Goal: Book appointment/travel/reservation

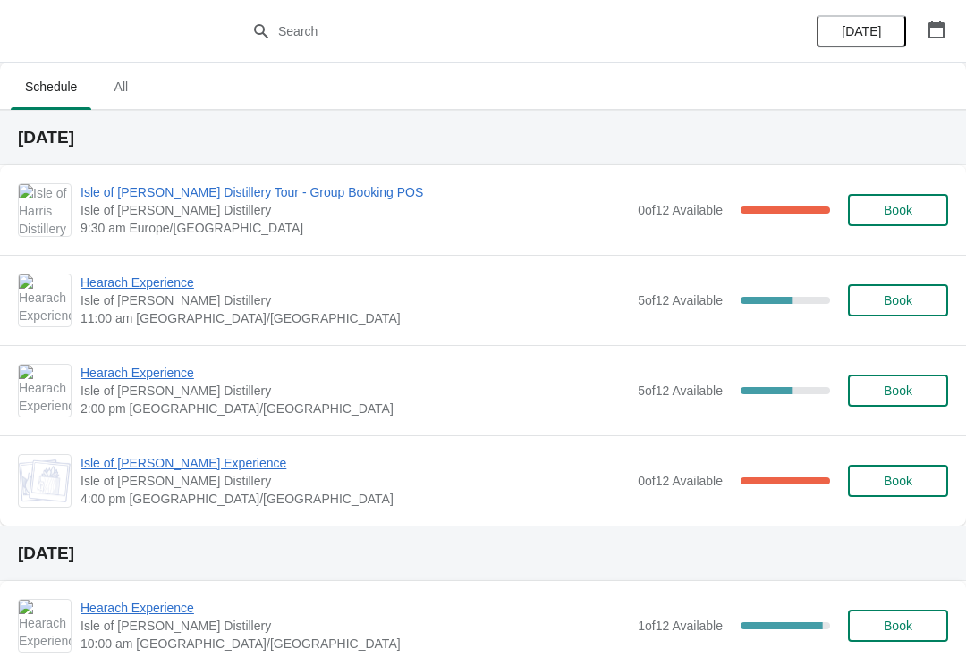
click at [157, 290] on span "Hearach Experience" at bounding box center [355, 283] width 548 height 18
click at [137, 285] on span "Hearach Experience" at bounding box center [355, 283] width 548 height 18
click at [138, 290] on span "Hearach Experience" at bounding box center [355, 283] width 548 height 18
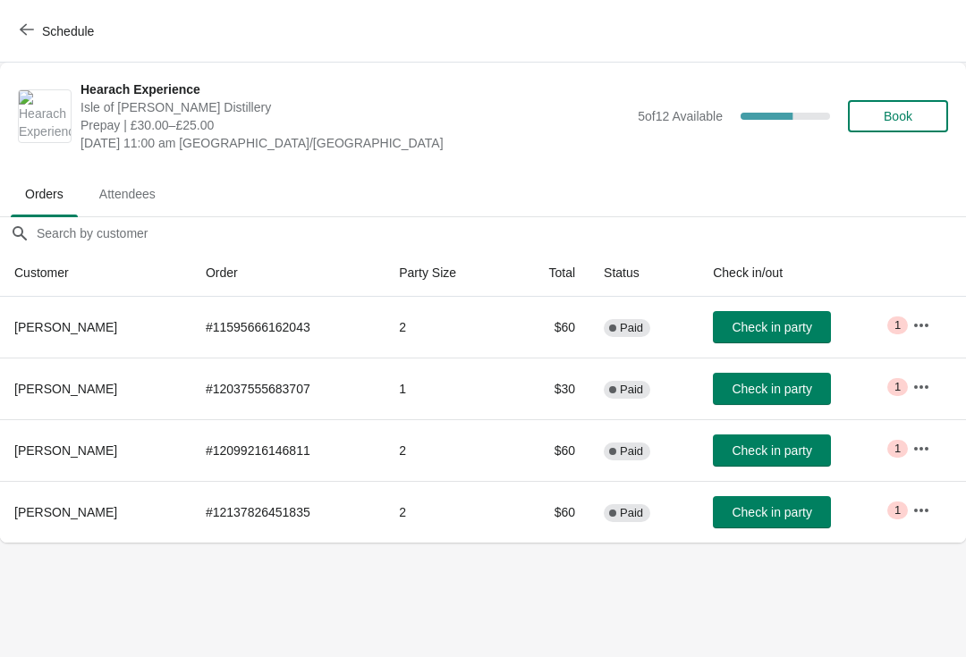
click at [754, 451] on span "Check in party" at bounding box center [772, 451] width 80 height 14
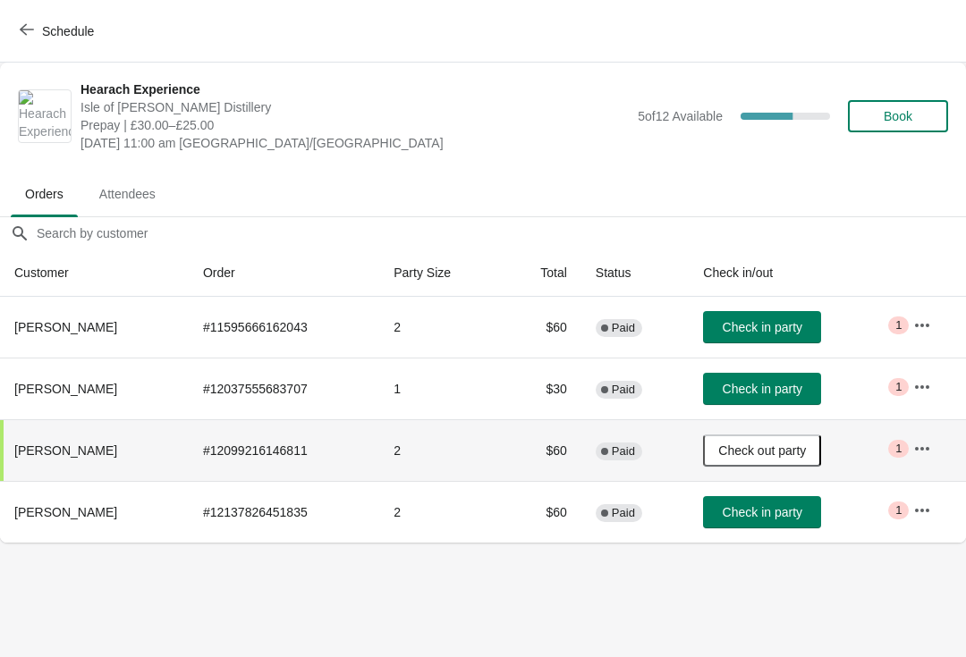
click at [781, 394] on span "Check in party" at bounding box center [763, 389] width 80 height 14
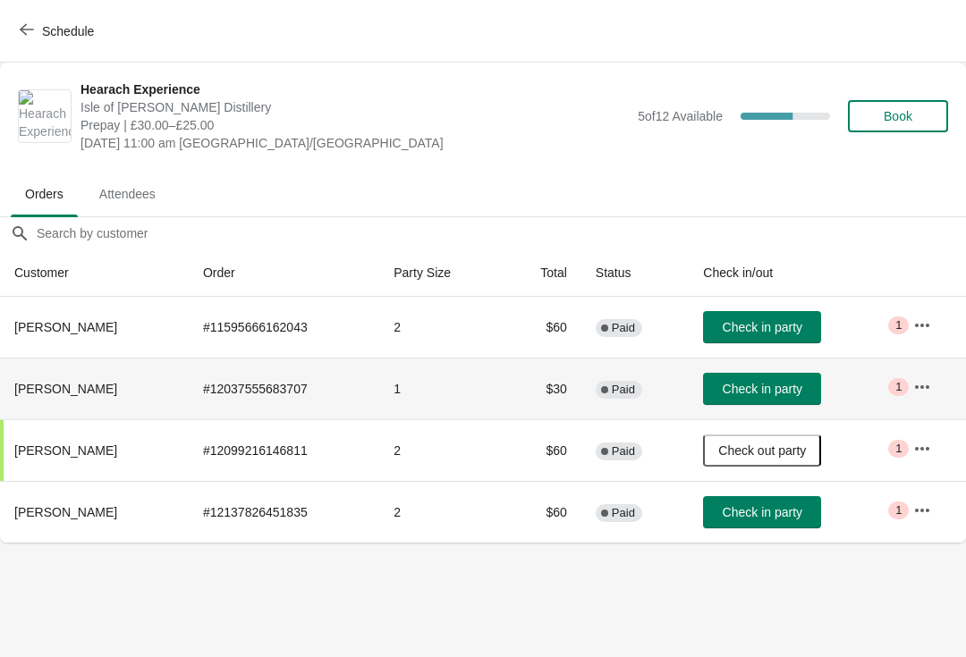
click at [802, 390] on span "Check in party" at bounding box center [763, 389] width 80 height 14
click at [797, 390] on span "Check in party" at bounding box center [763, 389] width 80 height 14
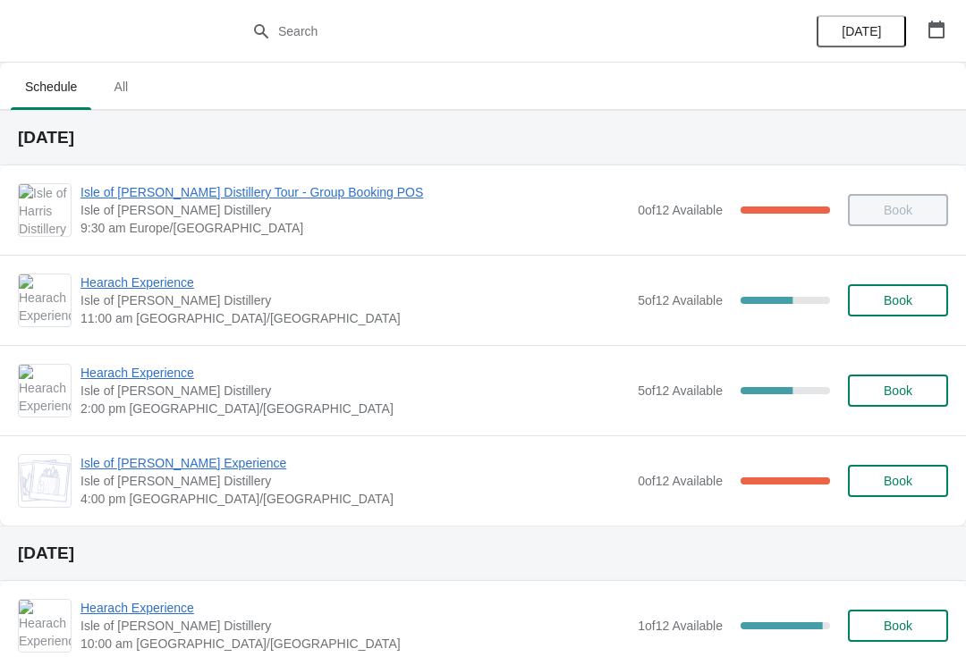
scroll to position [1, 0]
click at [135, 284] on span "Hearach Experience" at bounding box center [355, 282] width 548 height 18
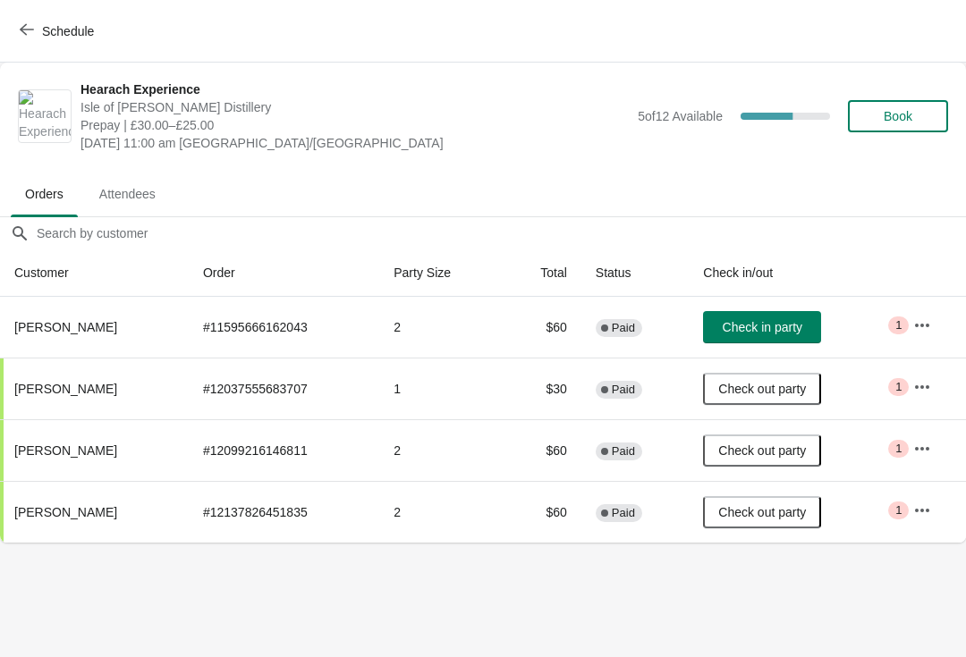
click at [33, 29] on icon "button" at bounding box center [27, 29] width 14 height 14
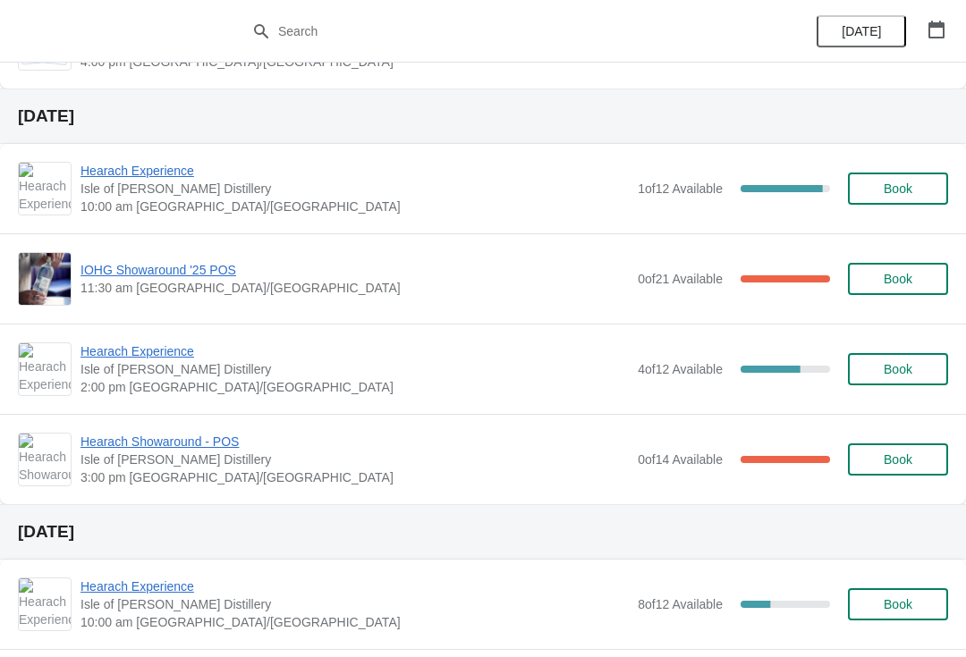
scroll to position [431, 0]
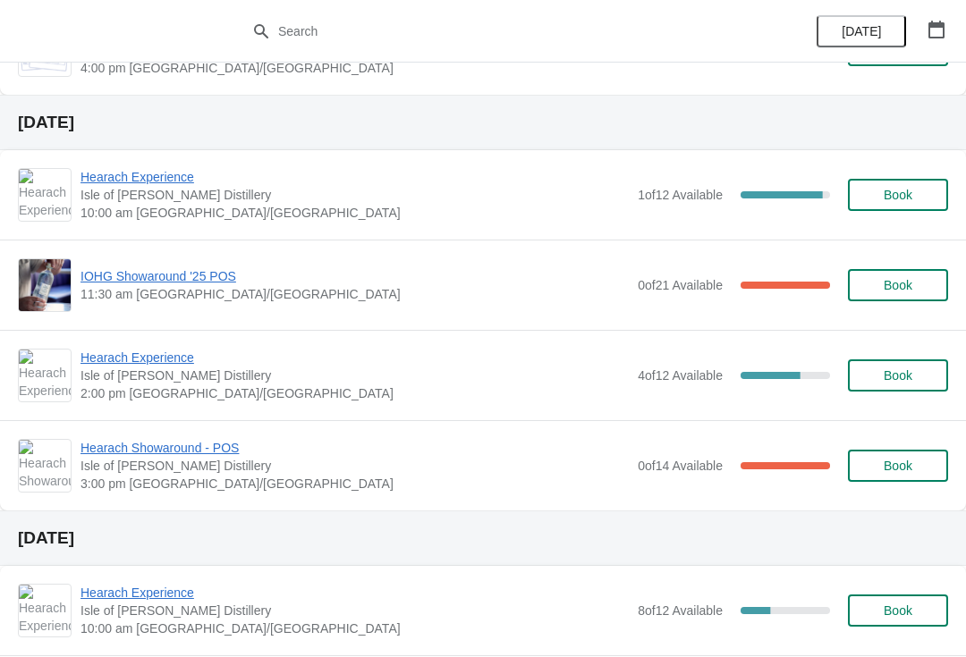
click at [108, 355] on span "Hearach Experience" at bounding box center [355, 358] width 548 height 18
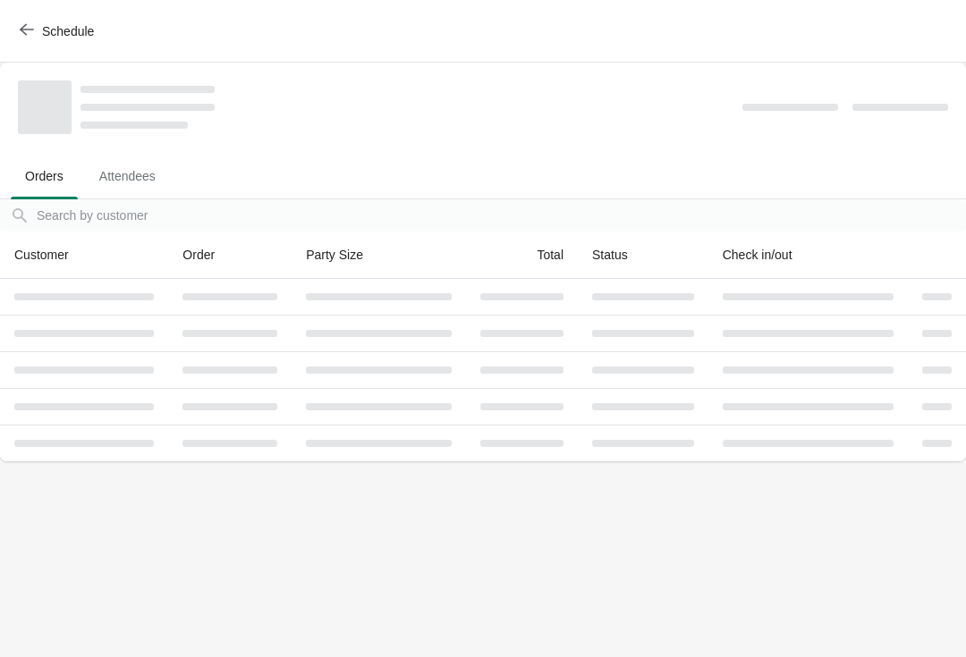
scroll to position [0, 0]
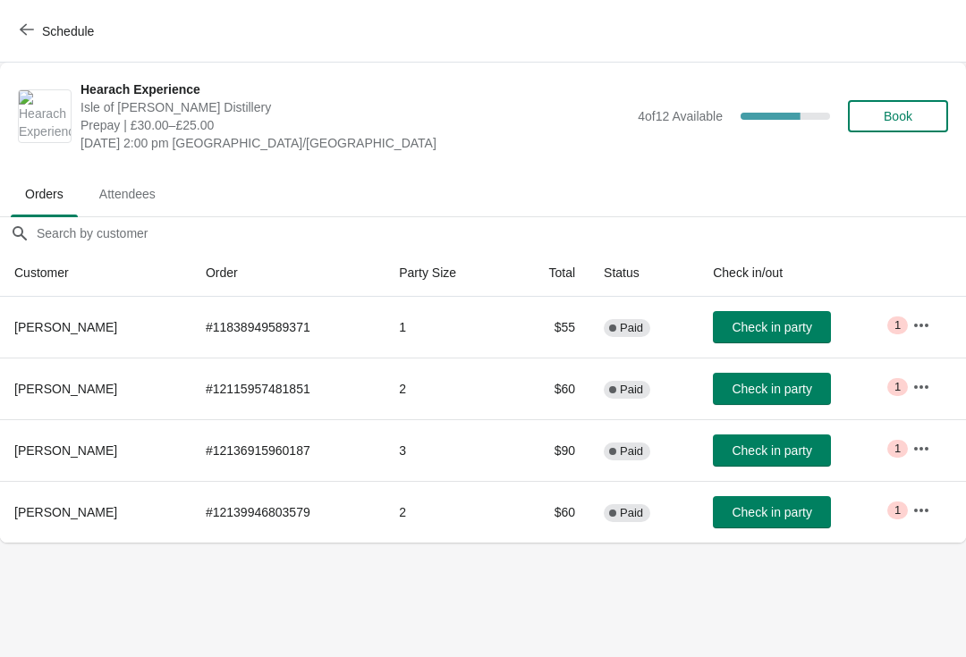
click at [11, 44] on button "Schedule" at bounding box center [58, 31] width 99 height 32
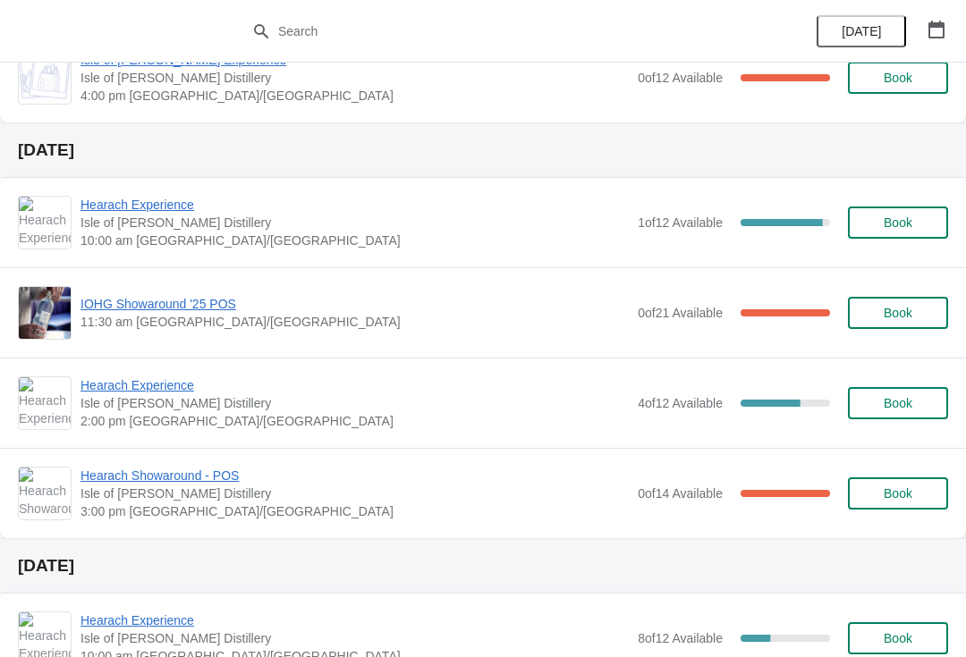
scroll to position [450, 0]
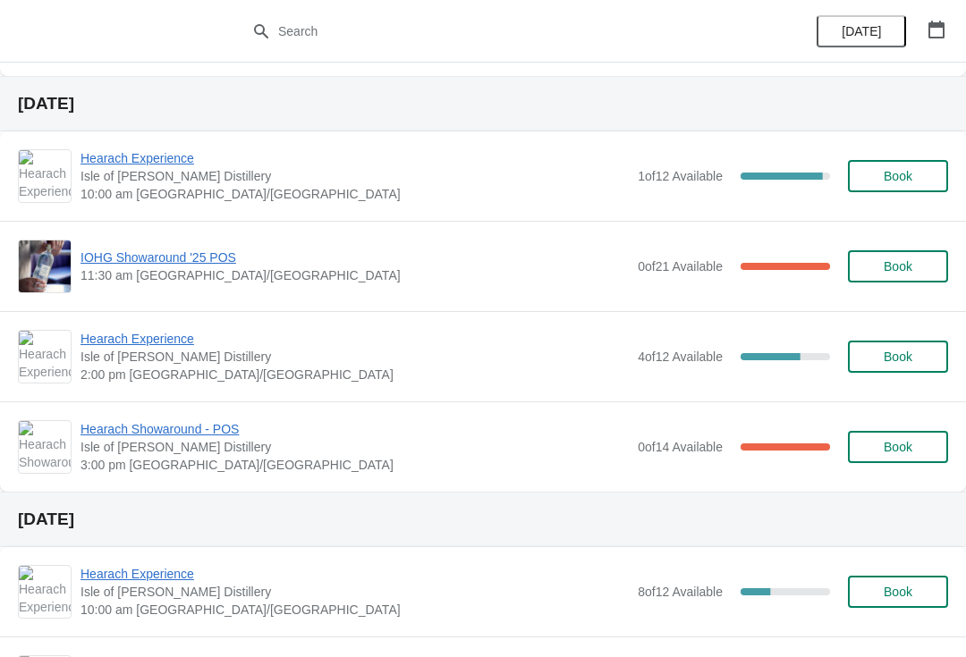
click at [107, 166] on span "Hearach Experience" at bounding box center [355, 158] width 548 height 18
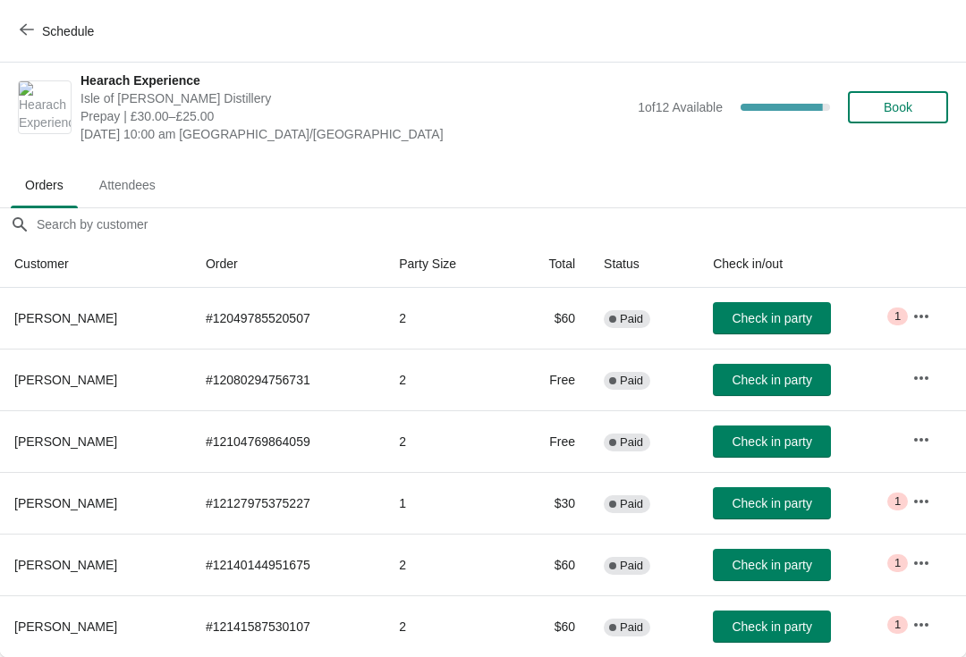
scroll to position [9, 0]
click at [10, 31] on button "Schedule" at bounding box center [58, 31] width 99 height 32
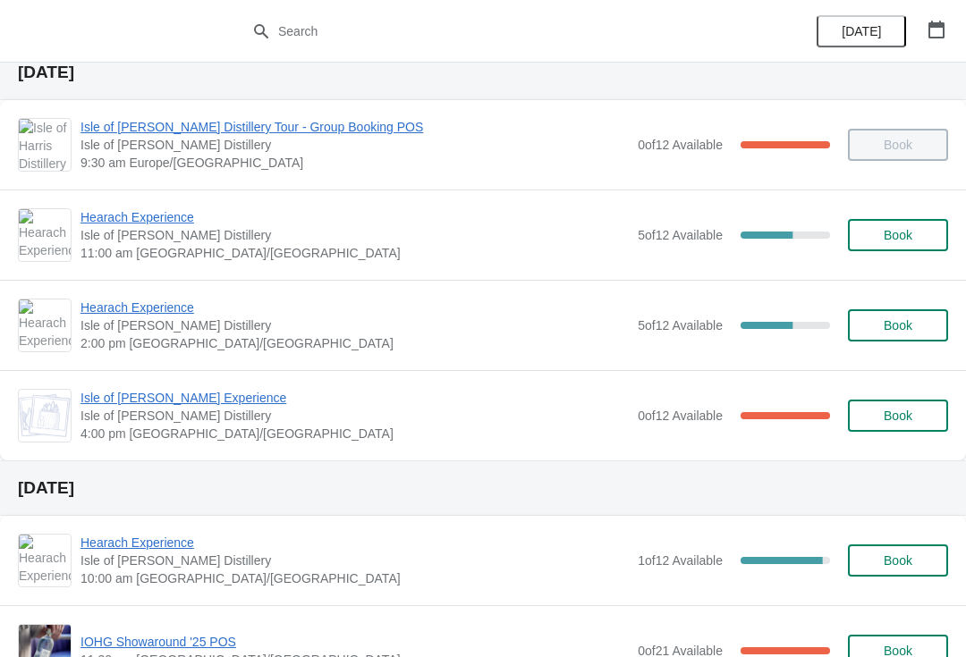
scroll to position [63, 0]
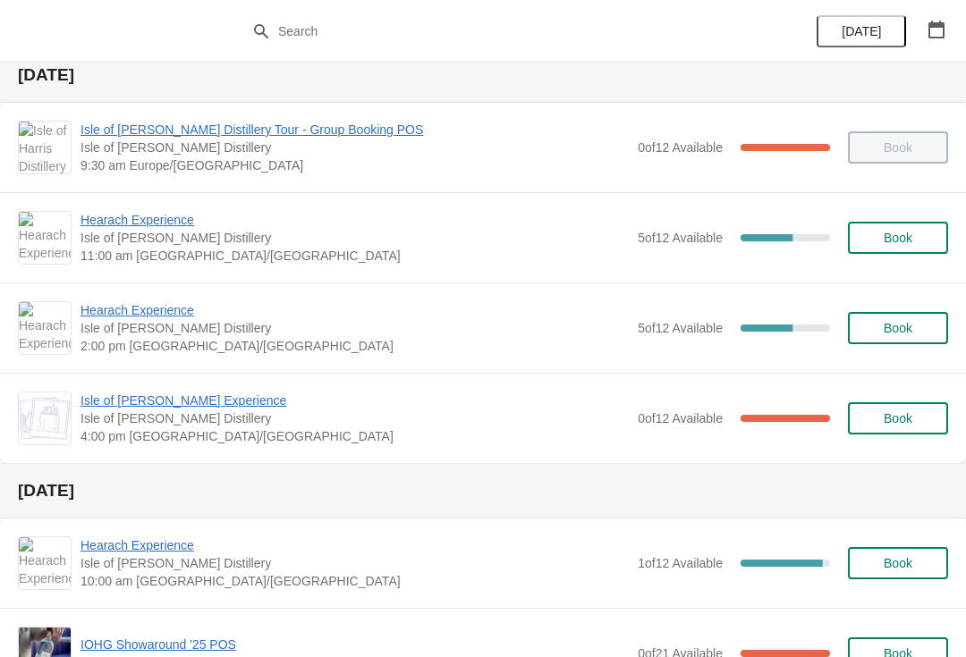
click at [122, 309] on span "Hearach Experience" at bounding box center [355, 310] width 548 height 18
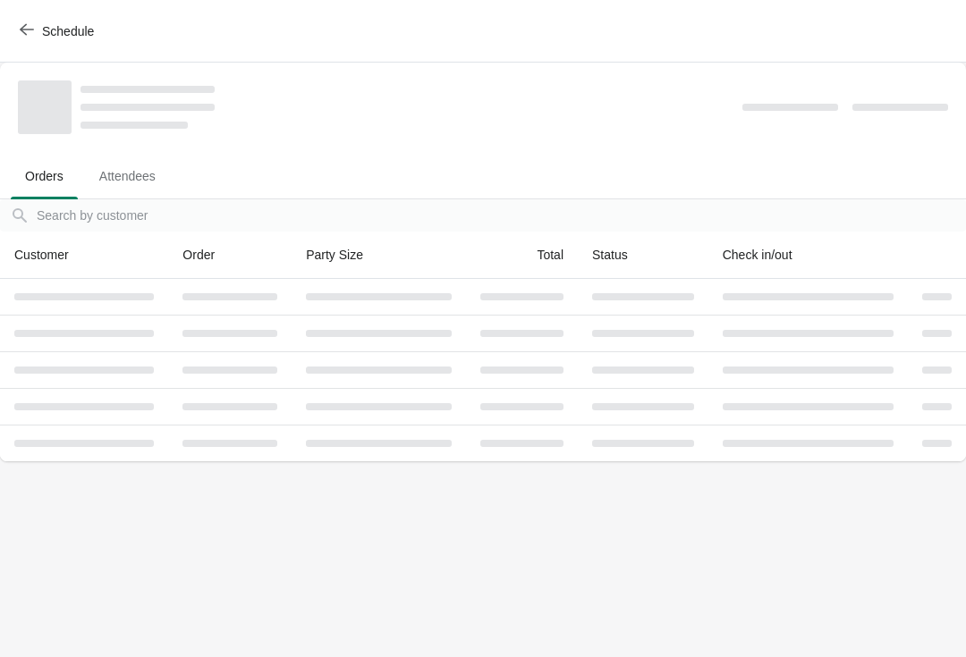
scroll to position [0, 0]
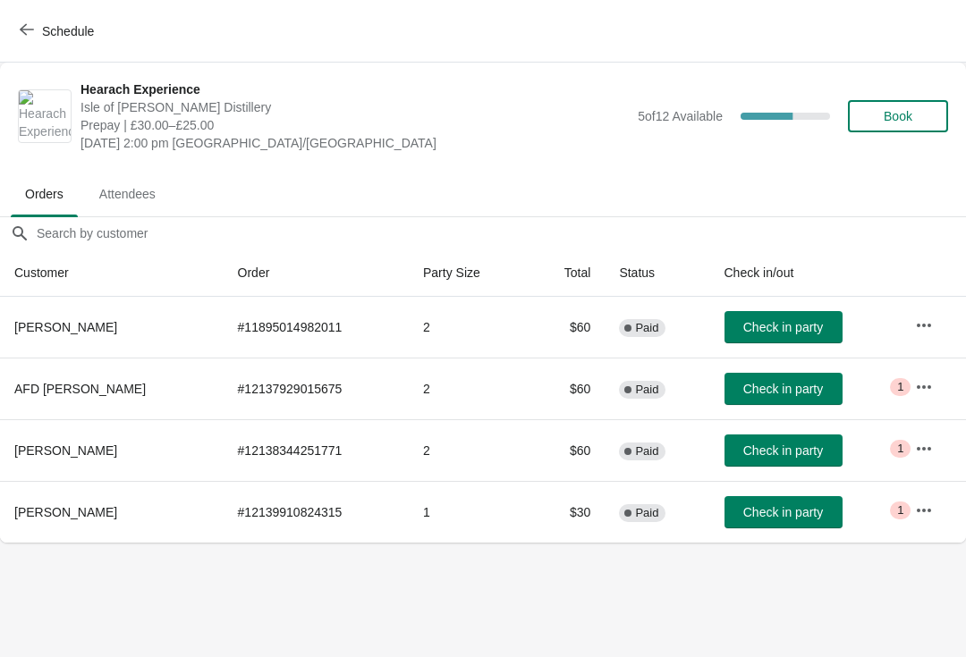
click at [36, 37] on span "Schedule" at bounding box center [58, 30] width 71 height 17
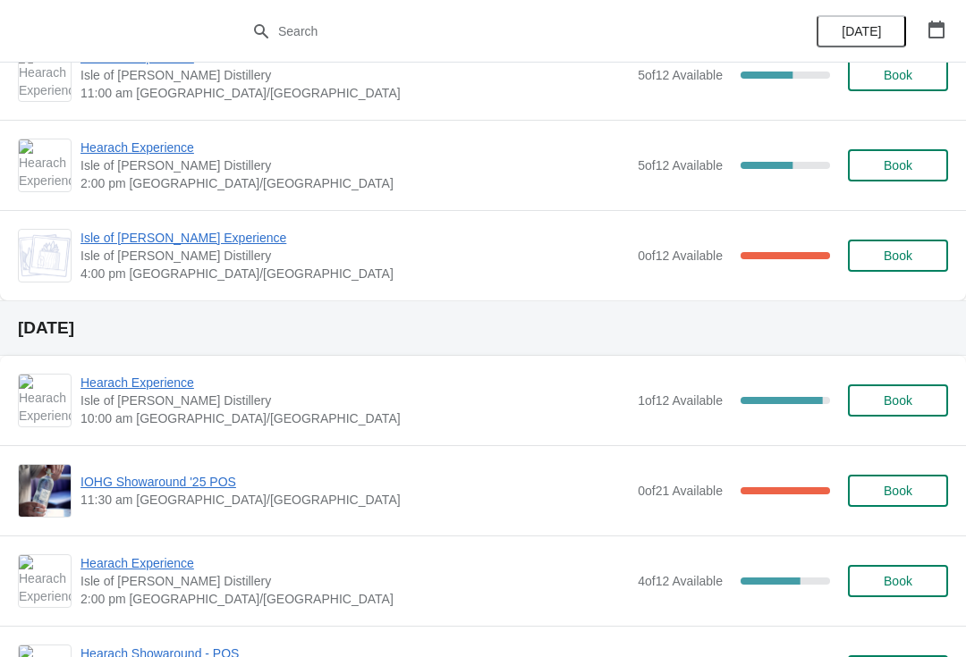
scroll to position [227, 0]
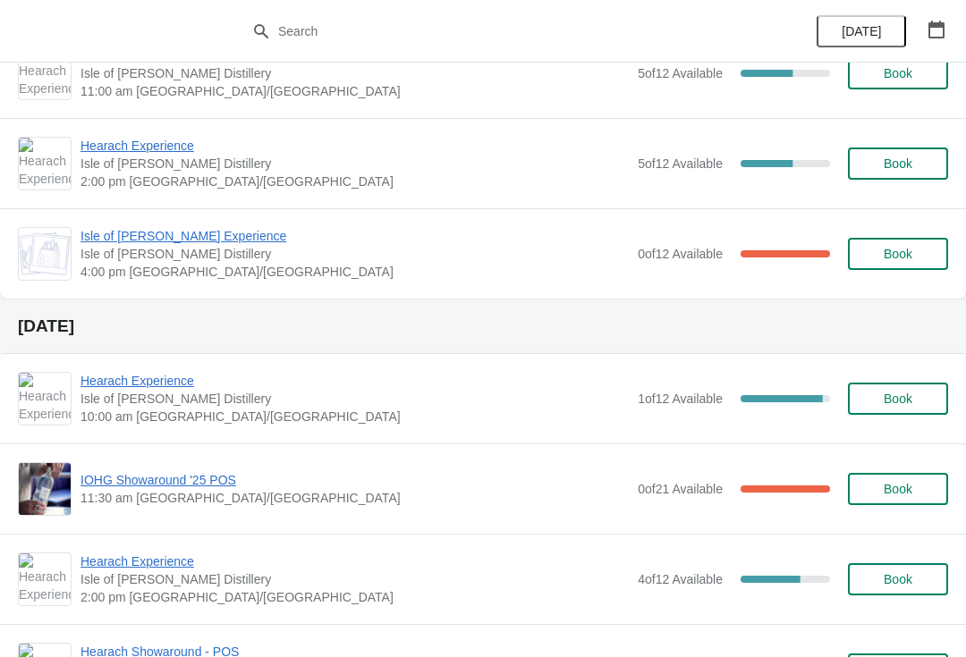
click at [110, 388] on span "Hearach Experience" at bounding box center [355, 381] width 548 height 18
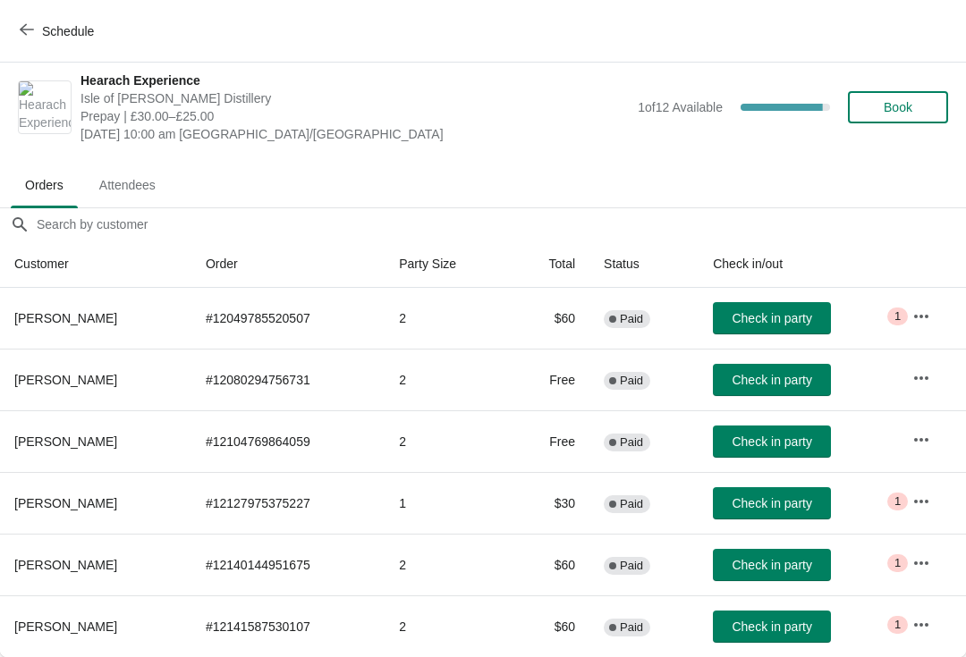
scroll to position [0, 0]
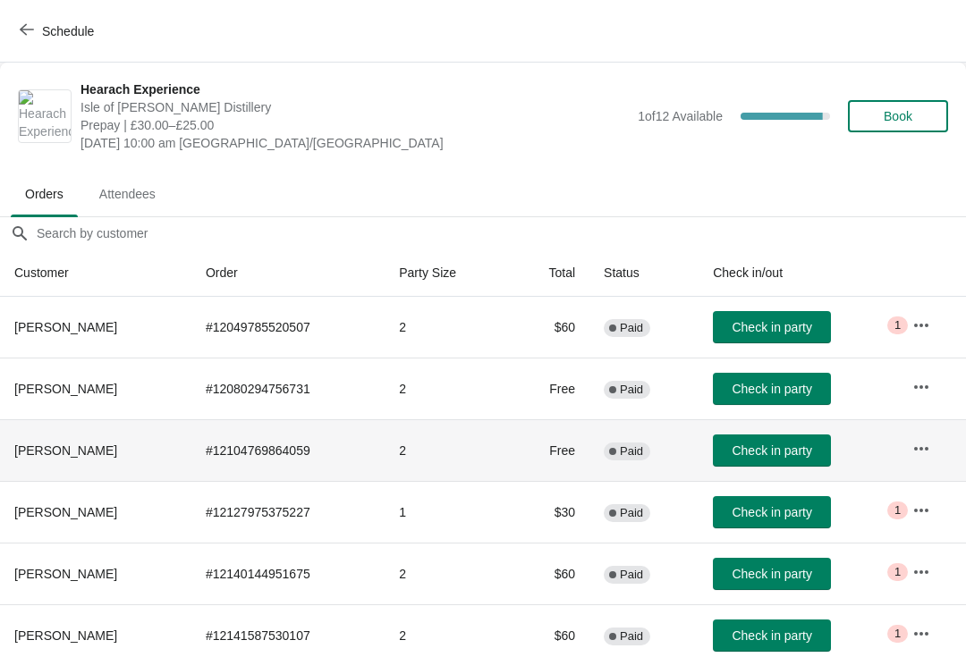
click at [41, 457] on span "Megan Geddes" at bounding box center [65, 451] width 103 height 14
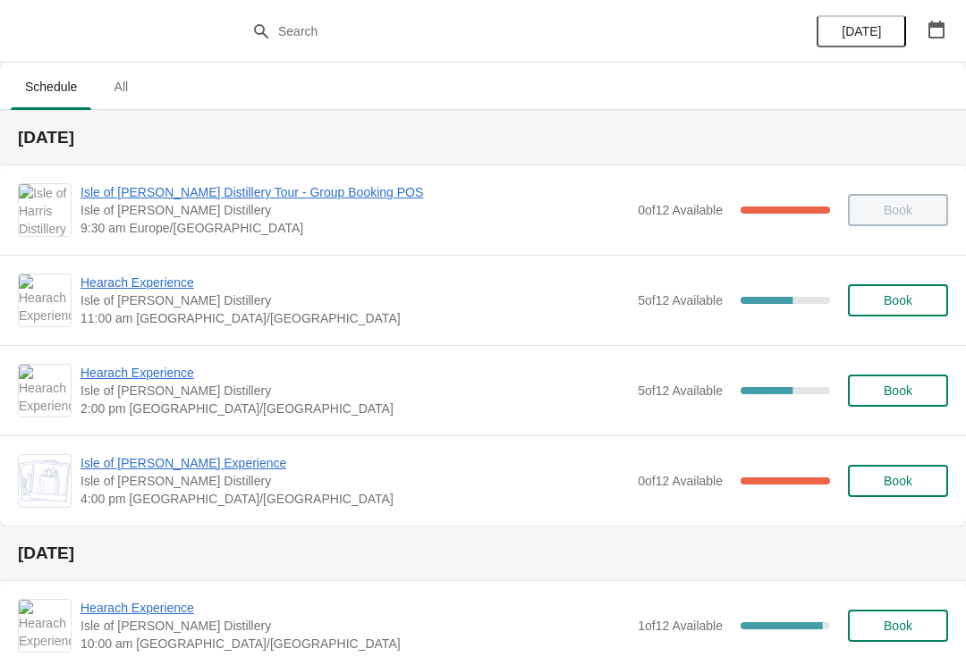
click at [170, 278] on span "Hearach Experience" at bounding box center [355, 283] width 548 height 18
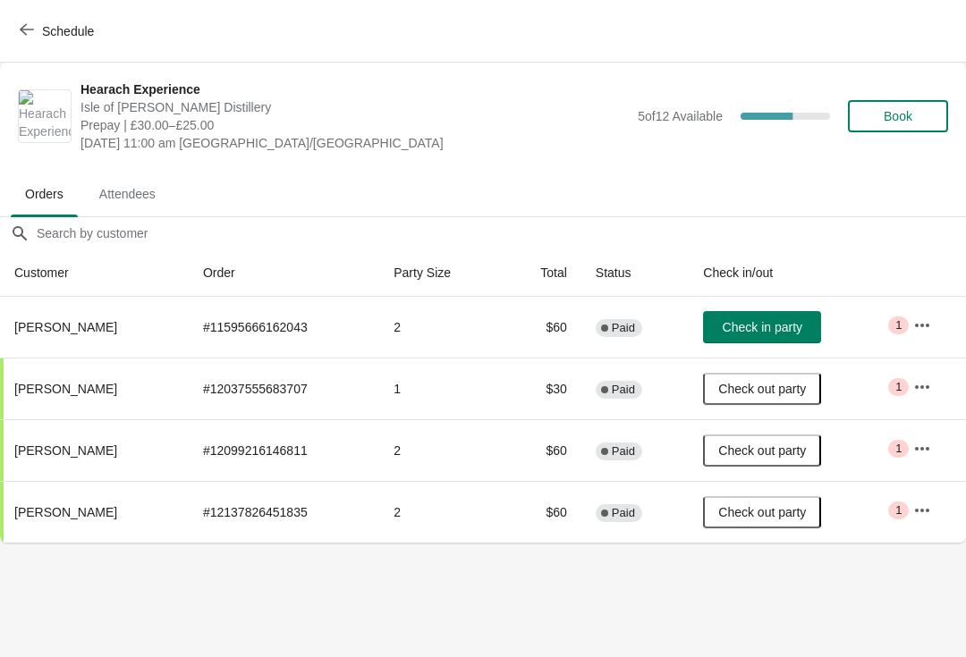
click at [774, 337] on button "Check in party" at bounding box center [762, 327] width 118 height 32
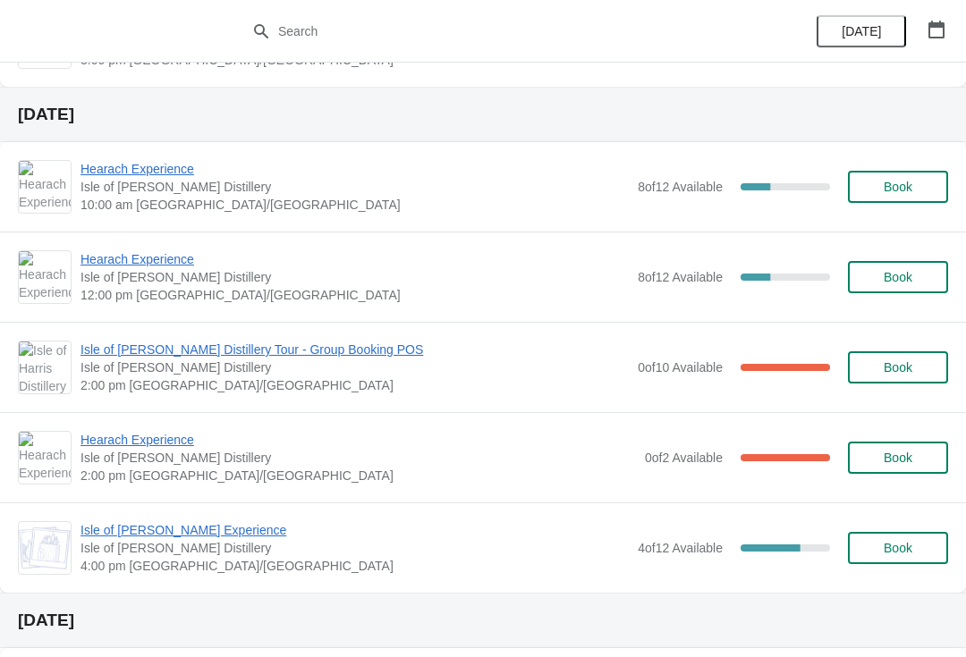
scroll to position [854, 0]
click at [913, 545] on span "Book" at bounding box center [898, 549] width 68 height 14
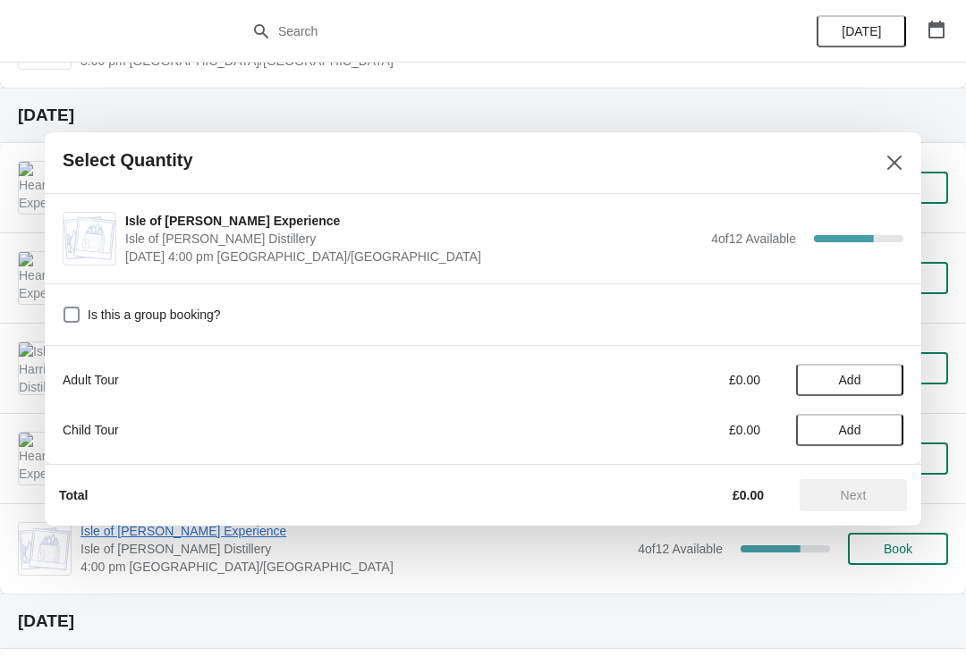
click at [872, 383] on span "Add" at bounding box center [849, 380] width 75 height 14
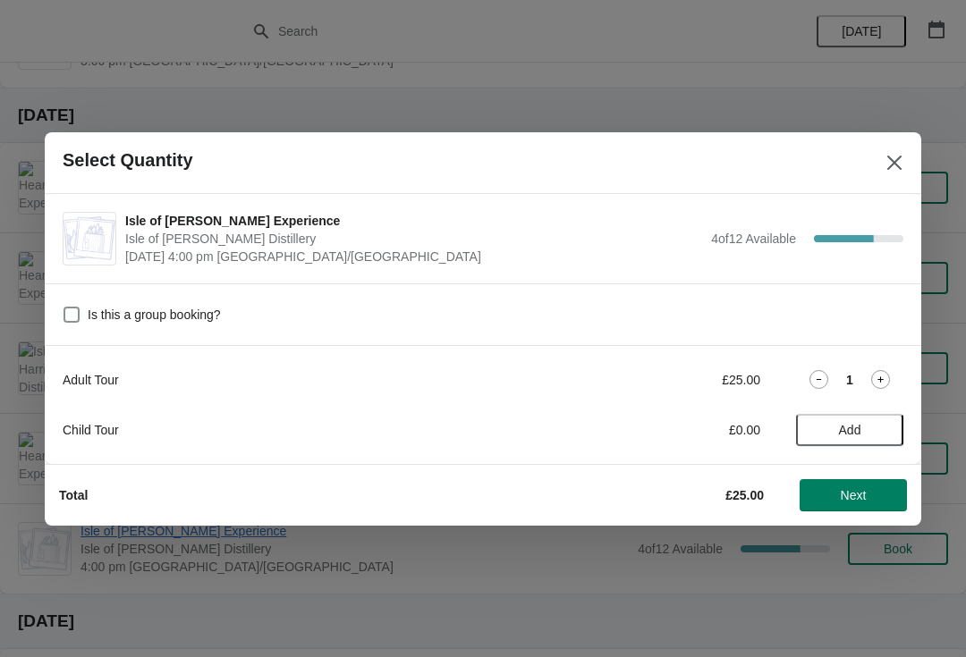
click at [888, 375] on icon at bounding box center [880, 379] width 19 height 19
click at [857, 500] on span "Next" at bounding box center [854, 495] width 26 height 14
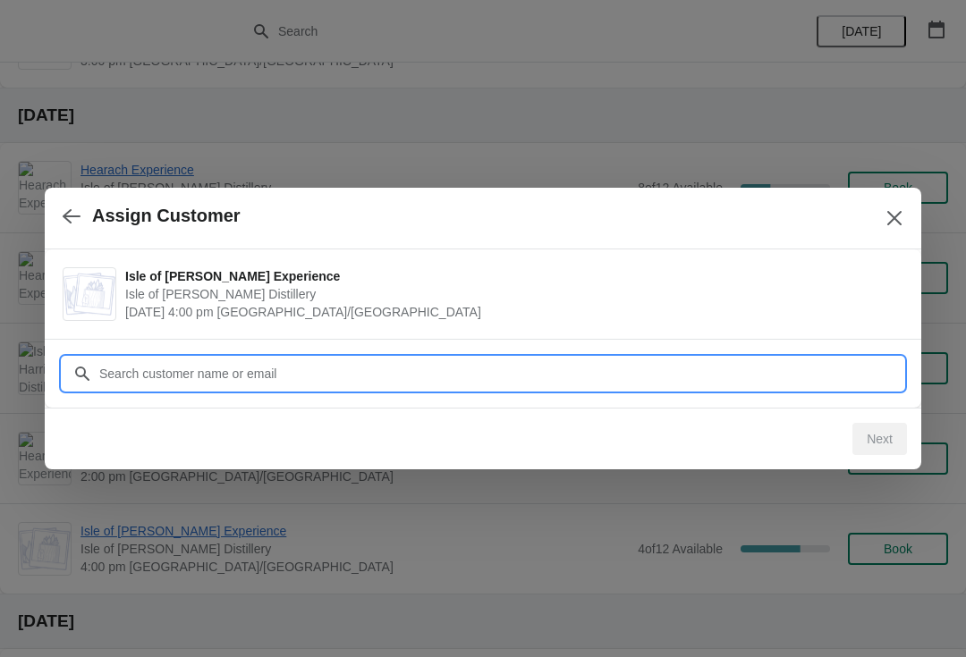
click at [702, 362] on input "Customer" at bounding box center [500, 374] width 805 height 32
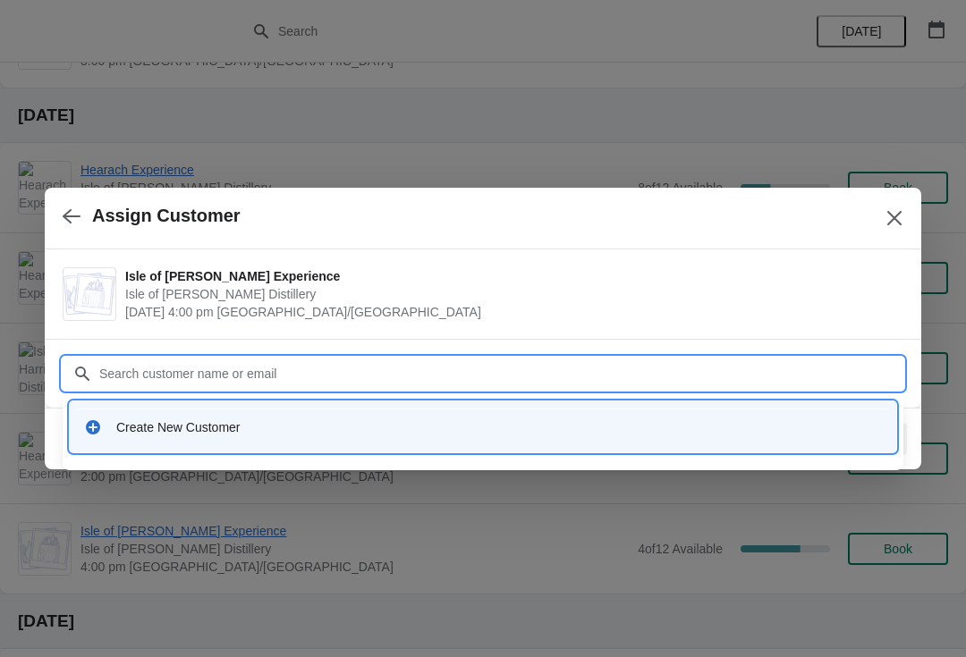
click at [572, 428] on div "Create New Customer" at bounding box center [499, 428] width 766 height 18
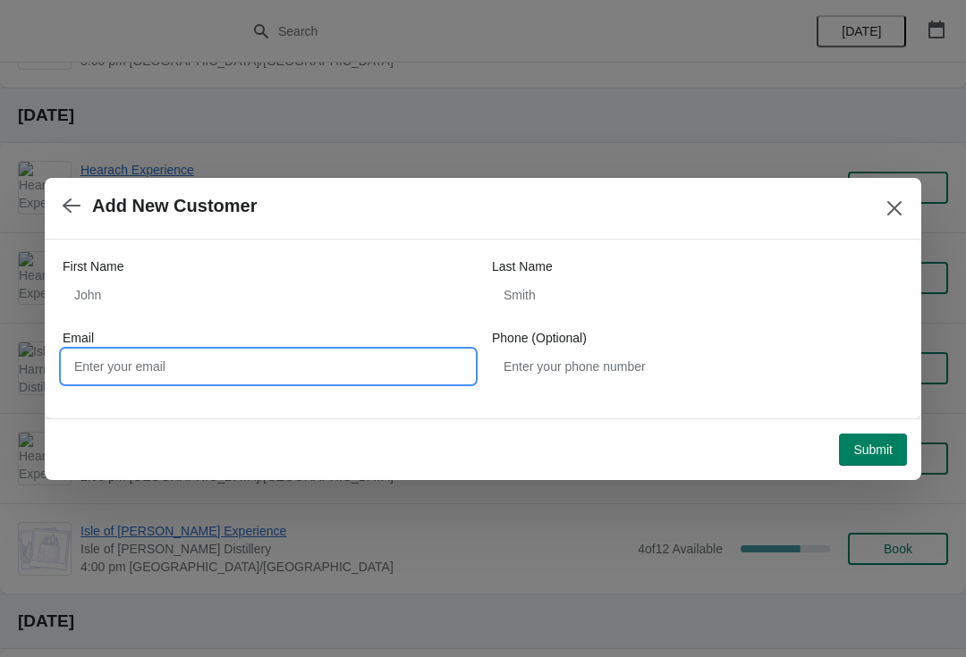
click at [97, 368] on input "Email" at bounding box center [268, 367] width 411 height 32
type input "[EMAIL_ADDRESS][DOMAIN_NAME]"
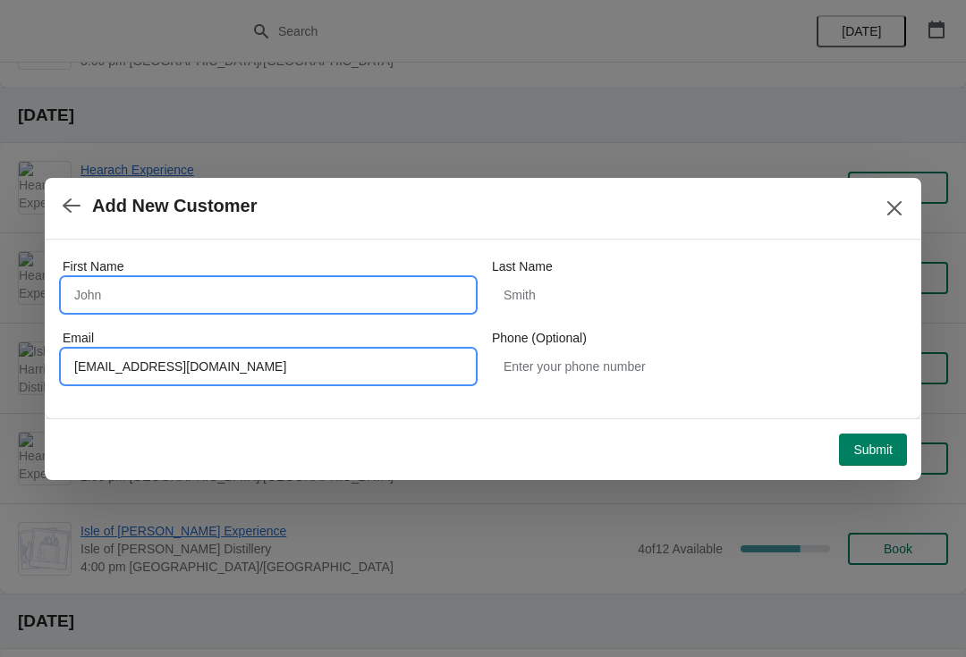
click at [94, 299] on input "First Name" at bounding box center [268, 295] width 411 height 32
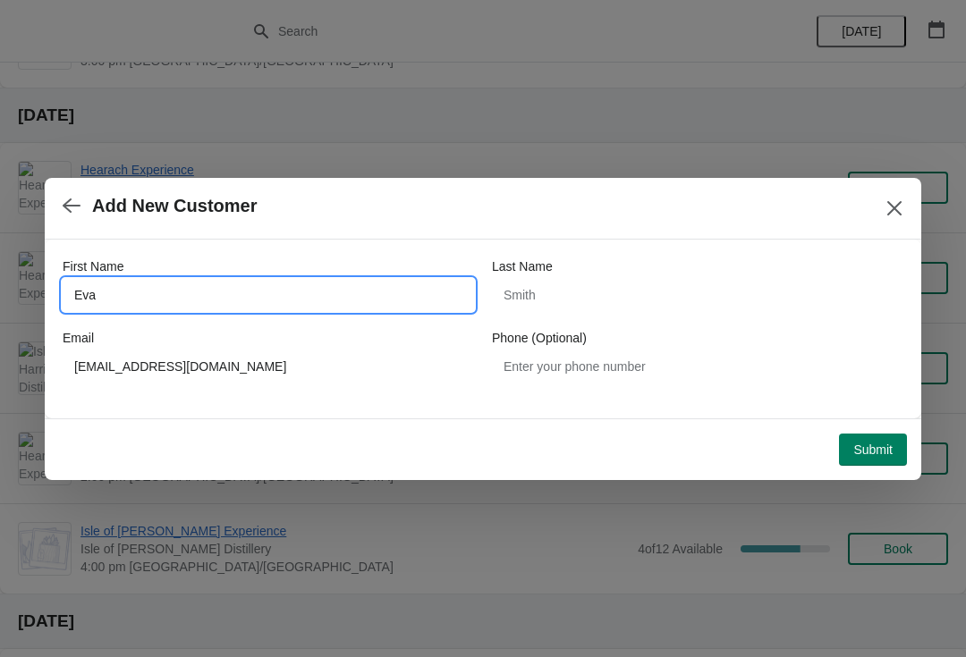
type input "Eva"
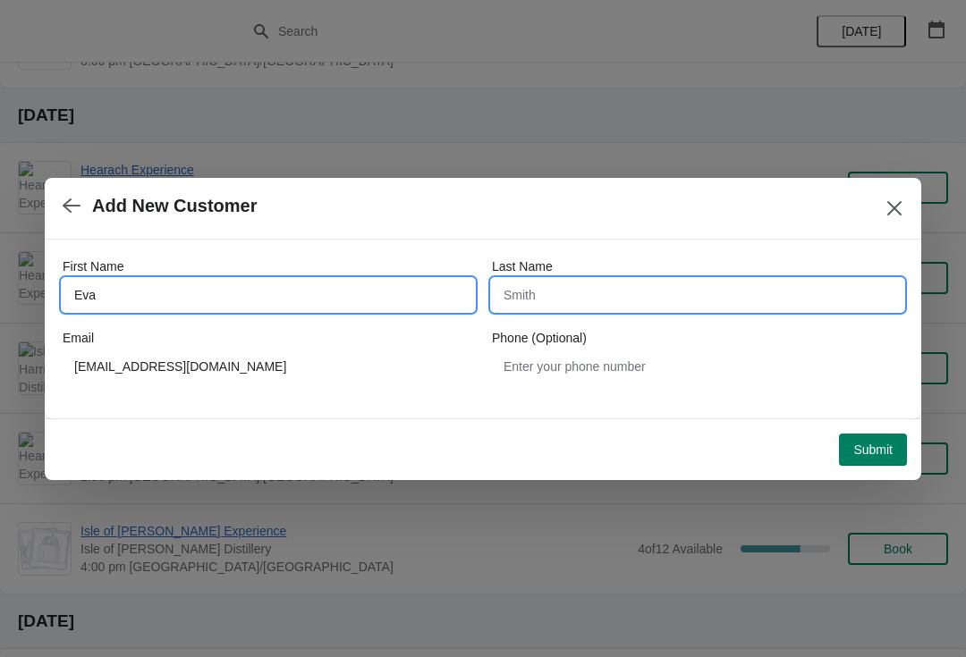
click at [517, 295] on input "Last Name" at bounding box center [697, 295] width 411 height 32
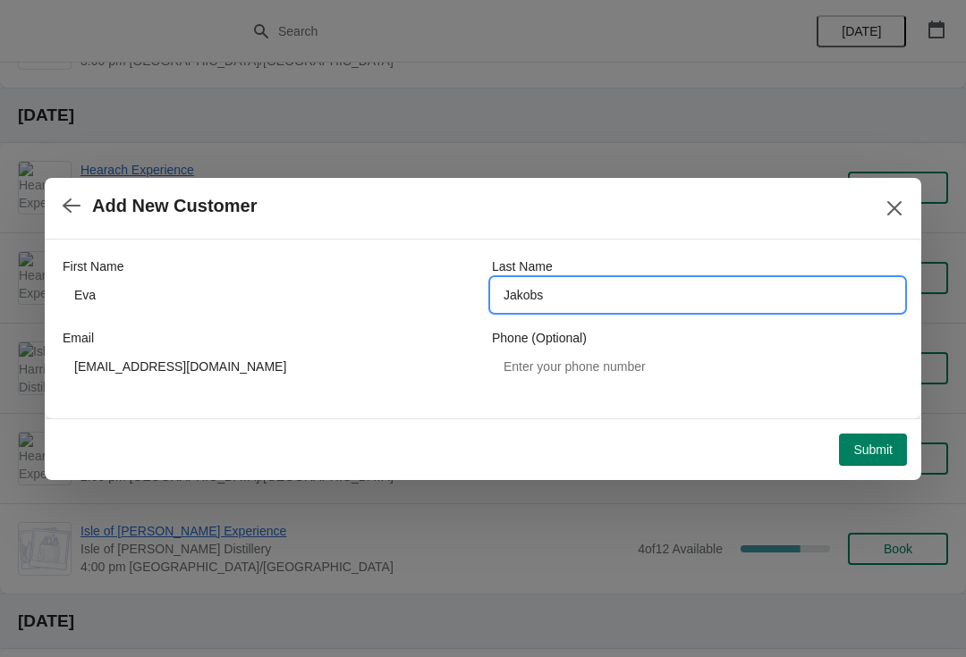
type input "Jakobs"
click at [879, 447] on span "Submit" at bounding box center [872, 450] width 39 height 14
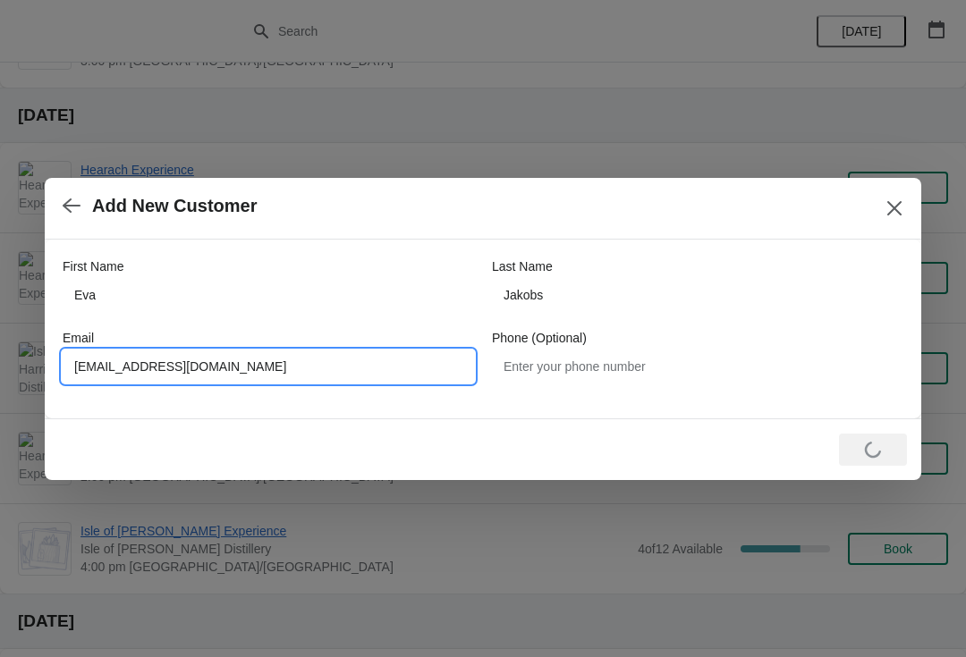
click at [828, 242] on div "First Name [PERSON_NAME] Last Name [PERSON_NAME] Email [EMAIL_ADDRESS][DOMAIN_N…" at bounding box center [483, 320] width 841 height 161
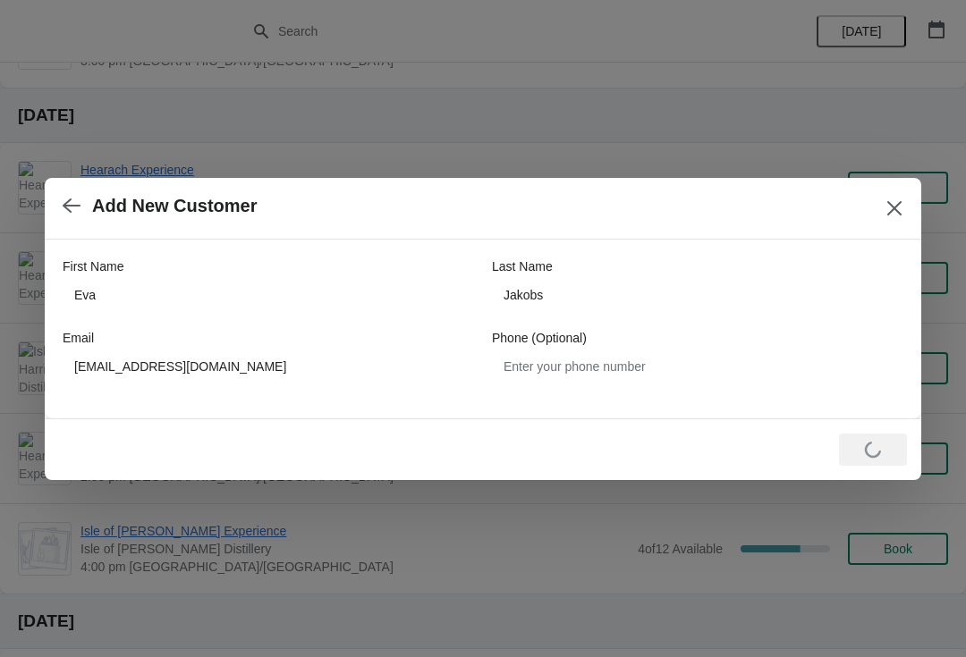
click at [71, 208] on icon "button" at bounding box center [72, 206] width 18 height 18
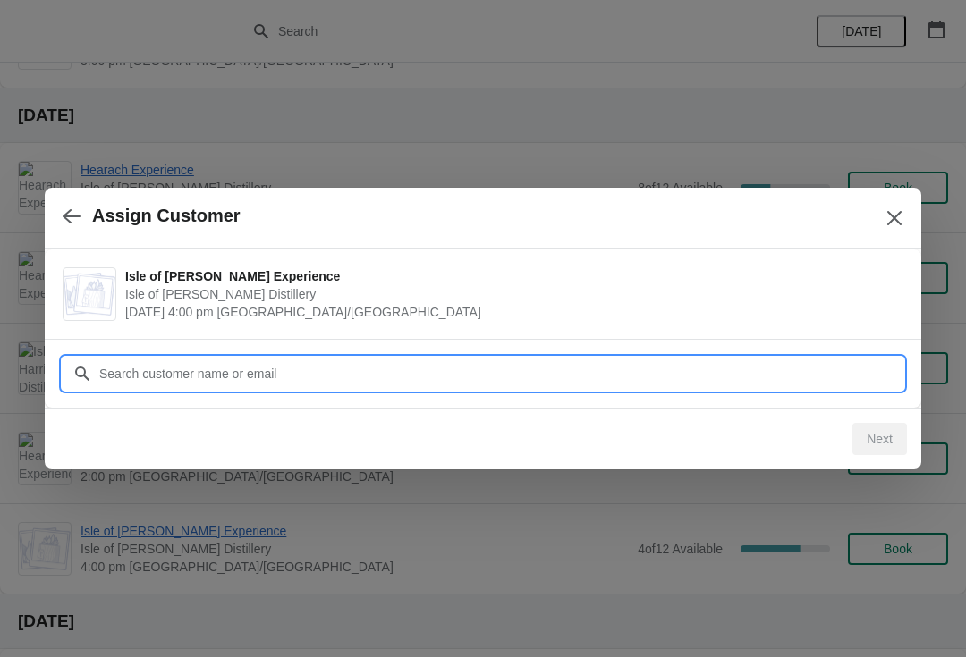
click at [142, 372] on input "Customer" at bounding box center [500, 374] width 805 height 32
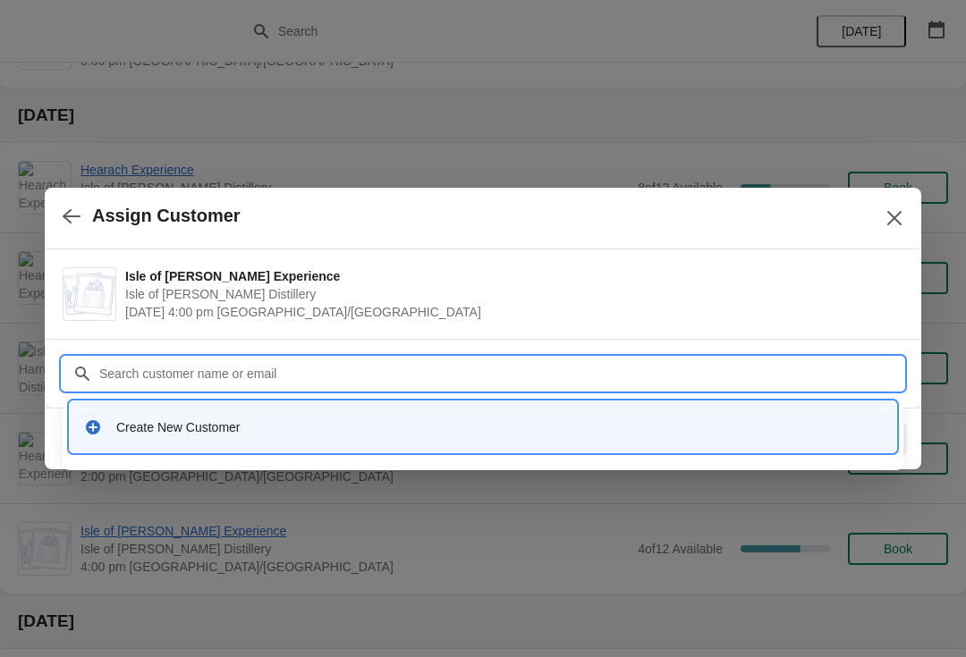
click at [133, 428] on div "Create New Customer" at bounding box center [499, 428] width 766 height 18
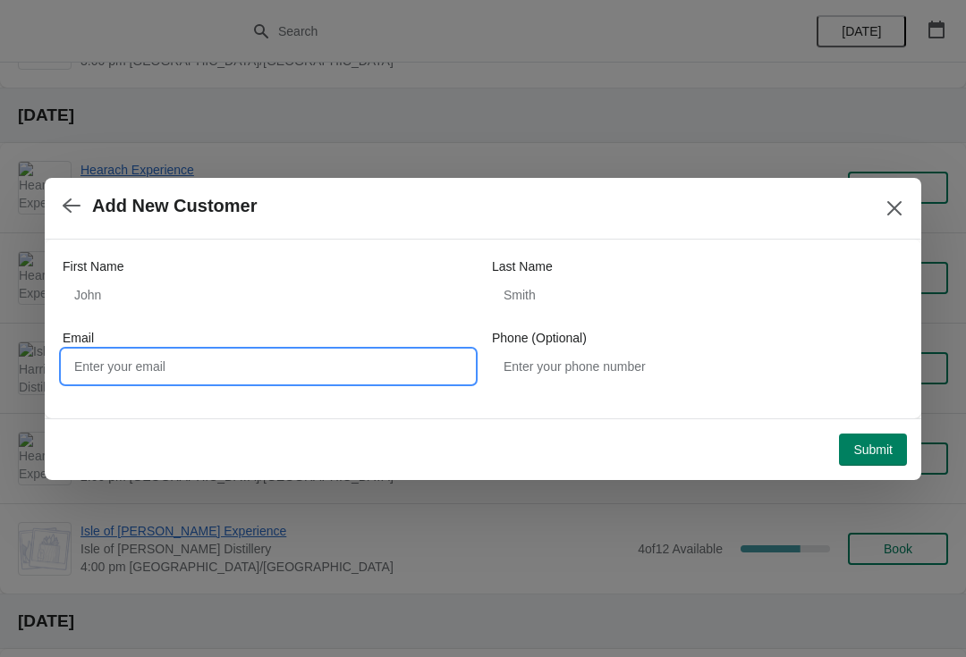
click at [110, 377] on input "Email" at bounding box center [268, 367] width 411 height 32
paste input "[EMAIL_ADDRESS][DOMAIN_NAME]"
type input "[EMAIL_ADDRESS][DOMAIN_NAME]"
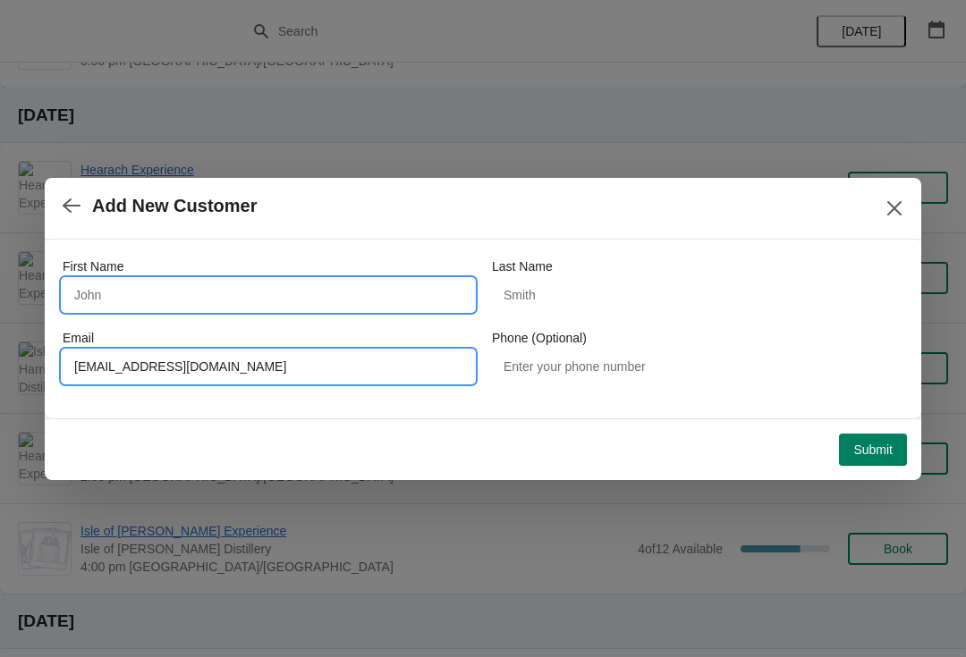
click at [129, 299] on input "First Name" at bounding box center [268, 295] width 411 height 32
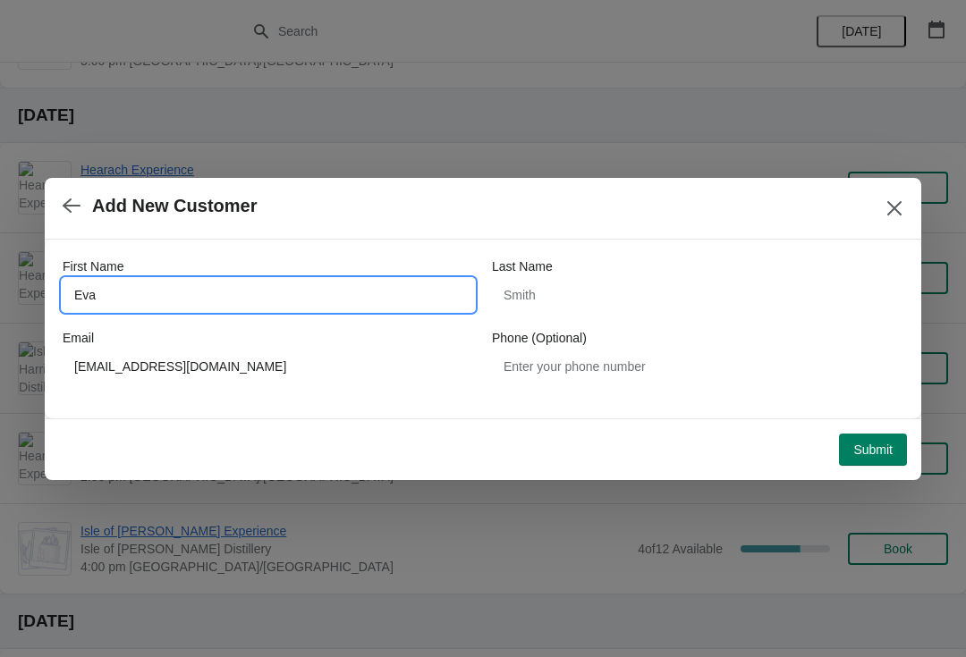
type input "Eva"
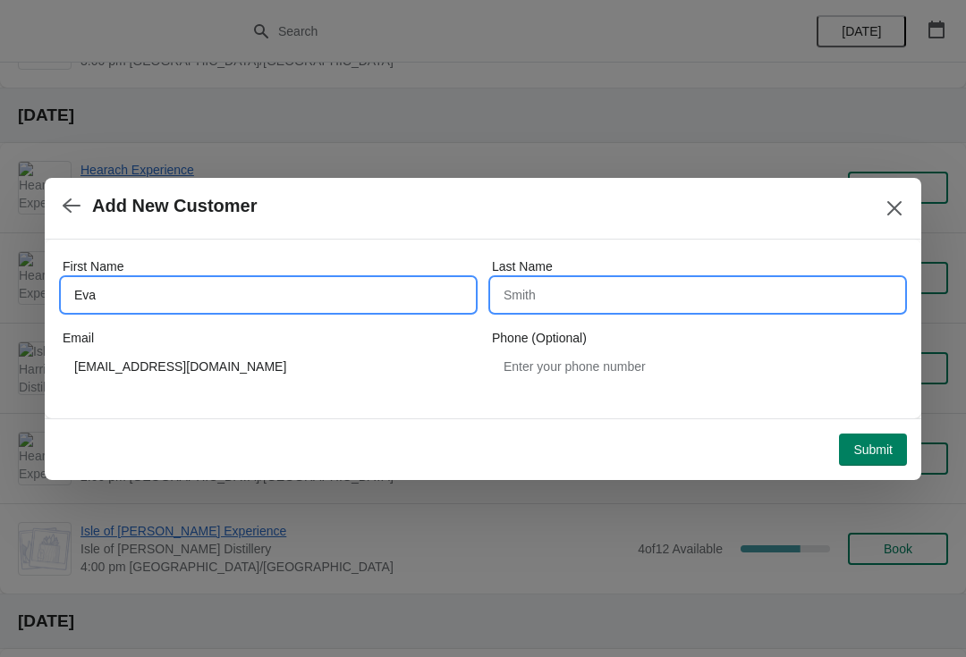
click at [660, 292] on input "Last Name" at bounding box center [697, 295] width 411 height 32
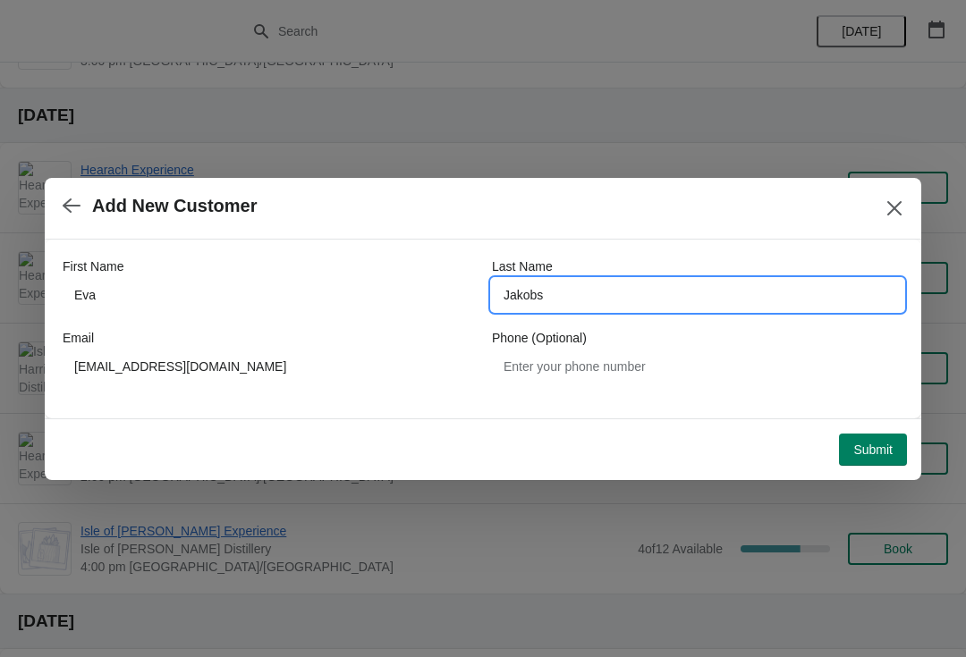
type input "Jakobs"
click at [873, 453] on span "Submit" at bounding box center [872, 450] width 39 height 14
